Goal: Information Seeking & Learning: Learn about a topic

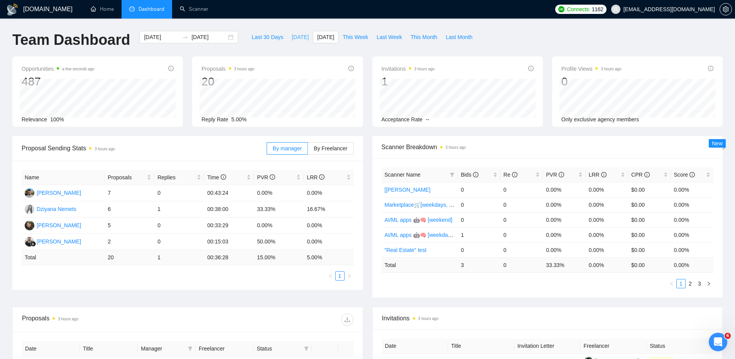
click at [292, 34] on span "[DATE]" at bounding box center [300, 37] width 17 height 8
type input "[DATE]"
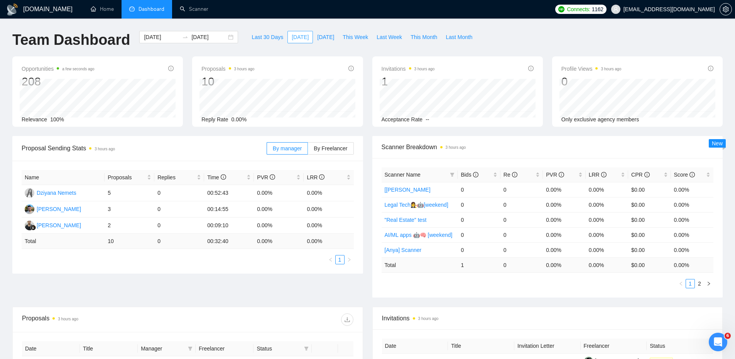
click at [292, 34] on span "[DATE]" at bounding box center [300, 37] width 17 height 8
click at [357, 37] on span "This Week" at bounding box center [355, 37] width 25 height 8
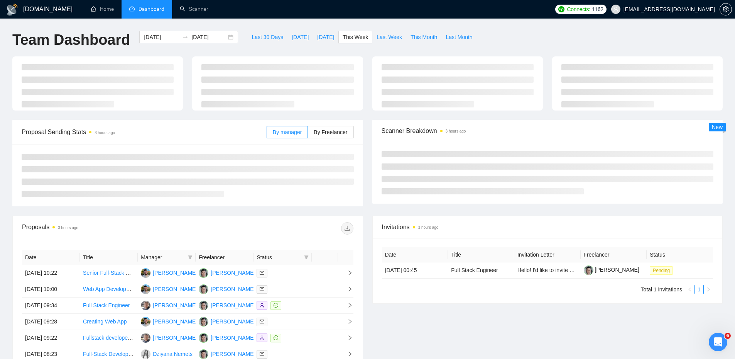
type input "[DATE]"
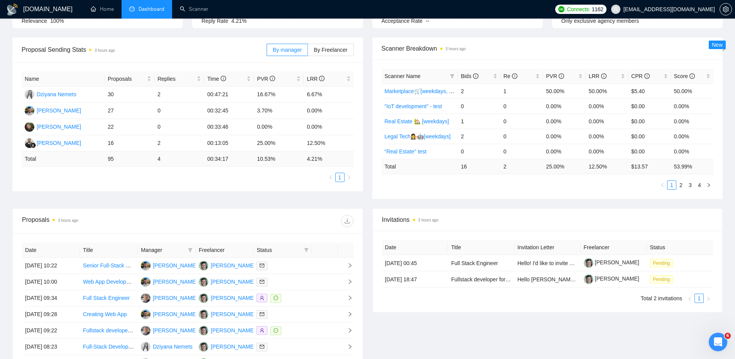
scroll to position [116, 0]
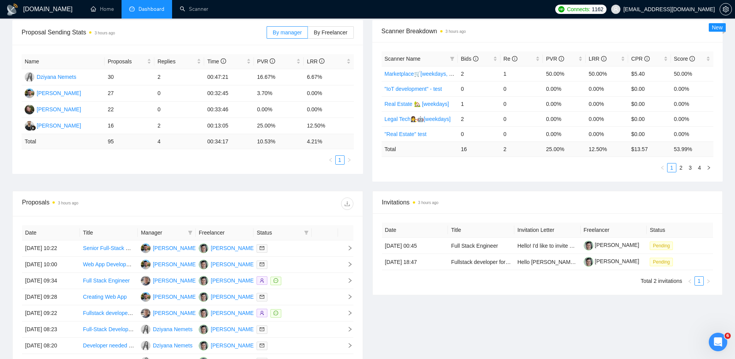
click at [364, 169] on div "Proposal Sending Stats 3 hours ago By manager By Freelancer Name Proposals Repl…" at bounding box center [188, 97] width 360 height 154
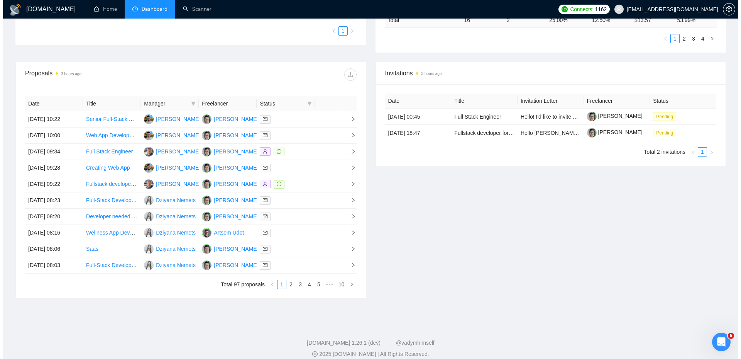
scroll to position [253, 0]
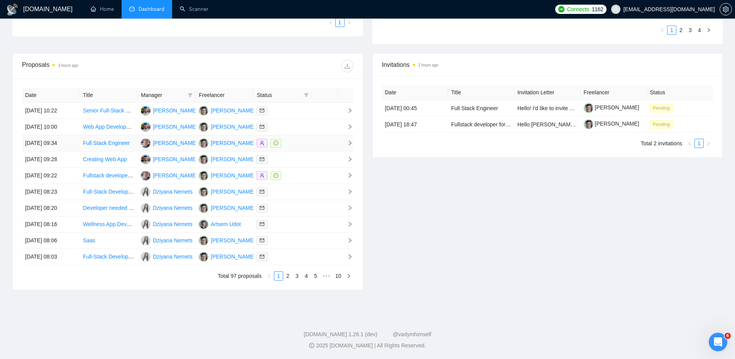
click at [319, 144] on td at bounding box center [325, 143] width 26 height 16
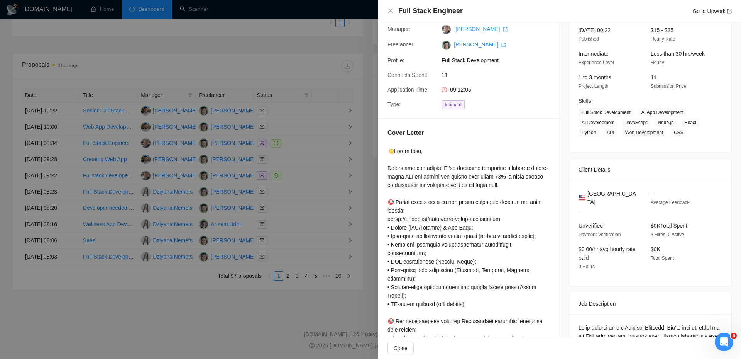
scroll to position [39, 0]
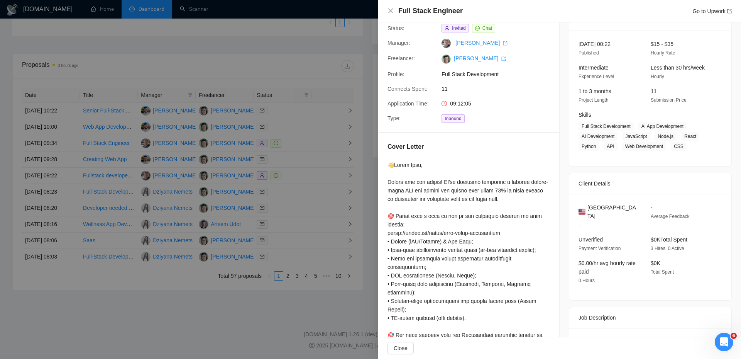
click at [300, 145] on div at bounding box center [370, 179] width 741 height 359
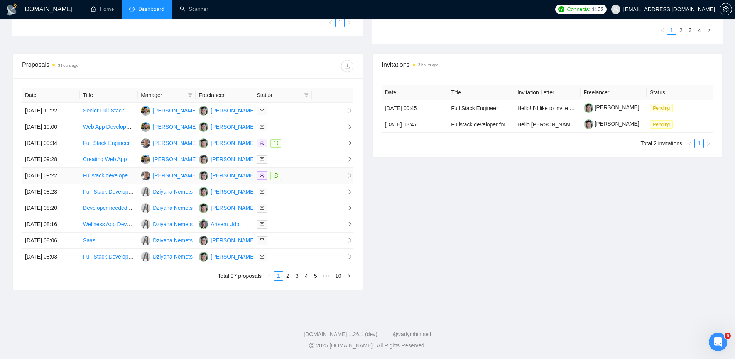
click at [297, 177] on div at bounding box center [283, 175] width 52 height 9
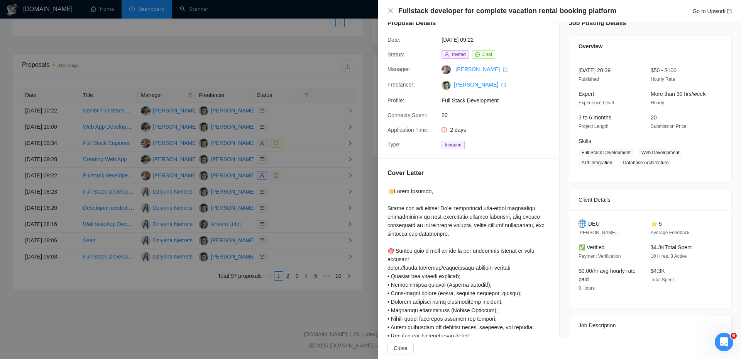
scroll to position [0, 0]
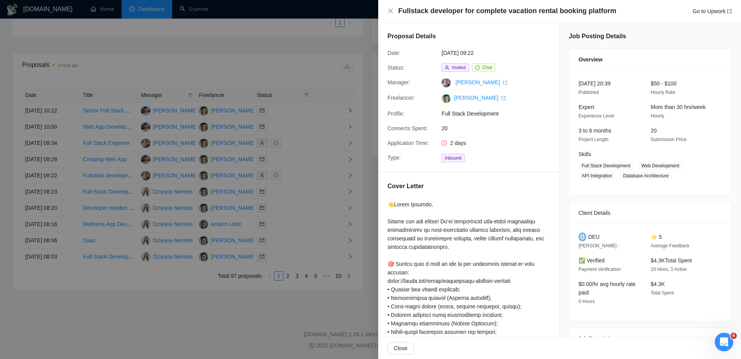
click at [327, 113] on div at bounding box center [370, 179] width 741 height 359
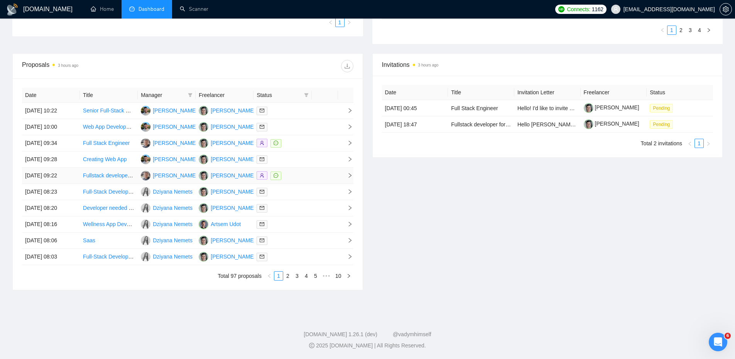
click at [325, 171] on td at bounding box center [325, 175] width 26 height 16
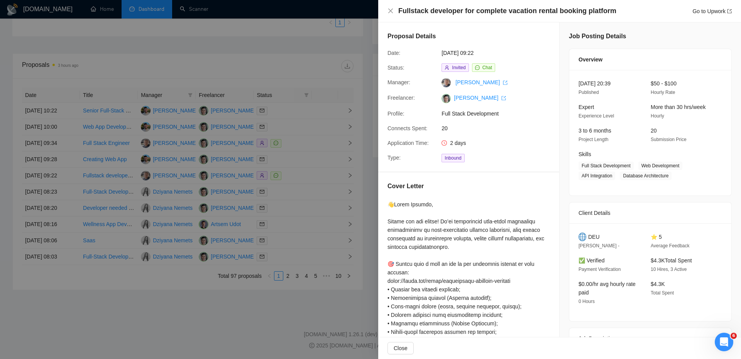
click at [386, 13] on div "Fullstack developer for complete vacation rental booking platform Go to Upwork" at bounding box center [559, 11] width 363 height 22
click at [389, 12] on icon "close" at bounding box center [390, 11] width 6 height 6
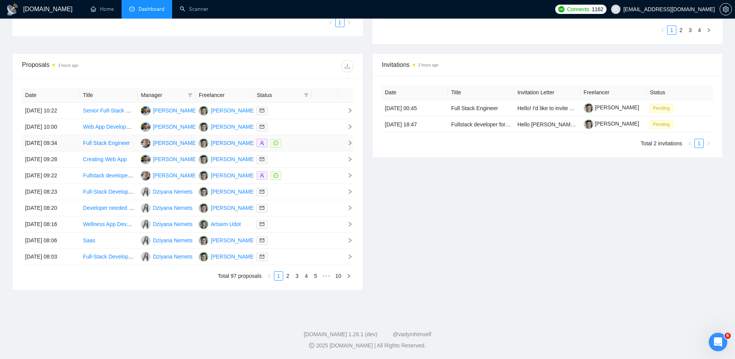
click at [302, 142] on div at bounding box center [283, 143] width 52 height 9
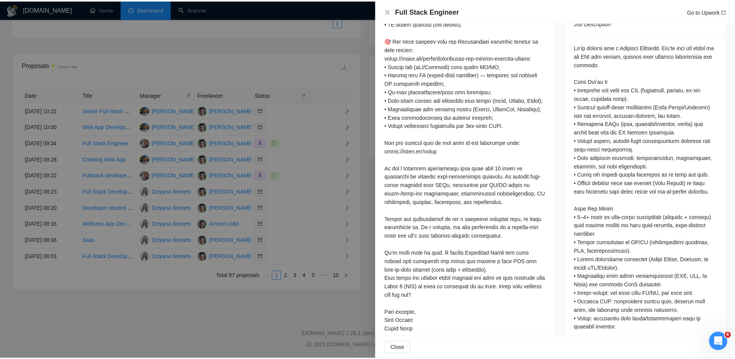
scroll to position [348, 0]
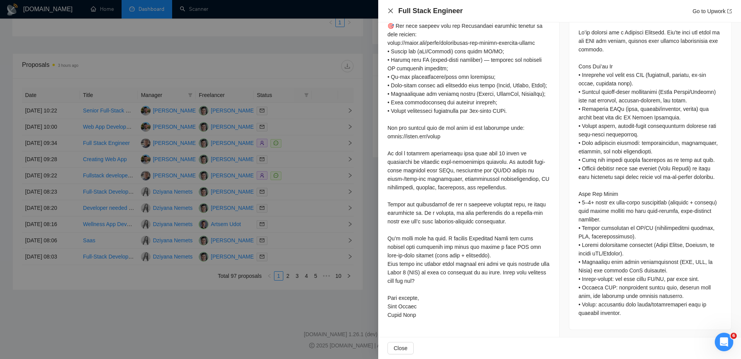
click at [393, 13] on icon "close" at bounding box center [390, 11] width 6 height 6
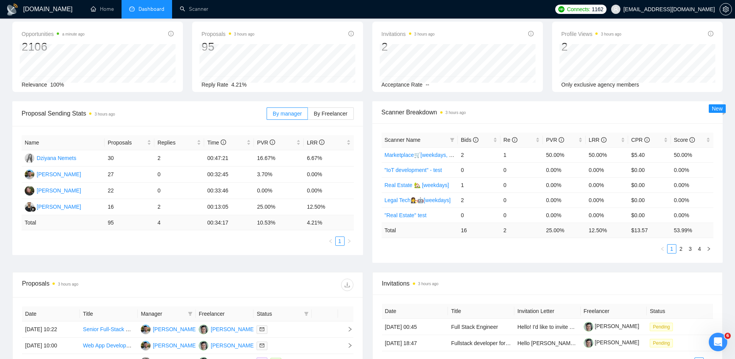
scroll to position [0, 0]
